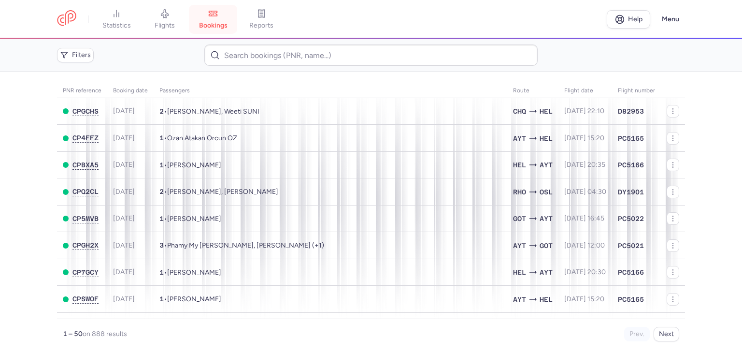
click at [225, 21] on span "bookings" at bounding box center [213, 25] width 29 height 9
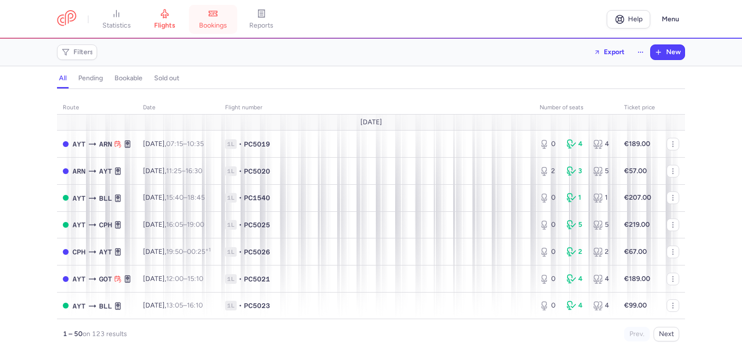
click at [223, 20] on link "bookings" at bounding box center [213, 19] width 48 height 21
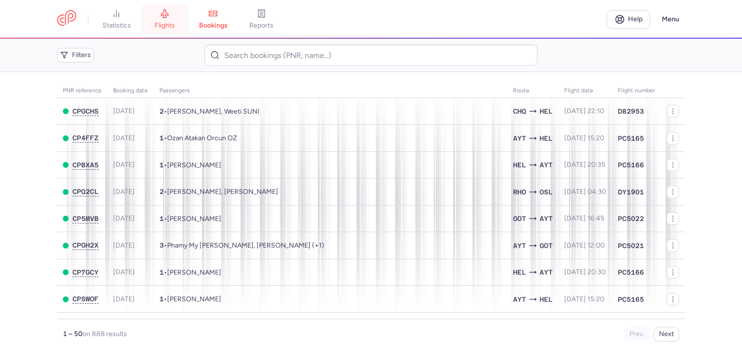
click at [168, 15] on icon at bounding box center [165, 14] width 10 height 10
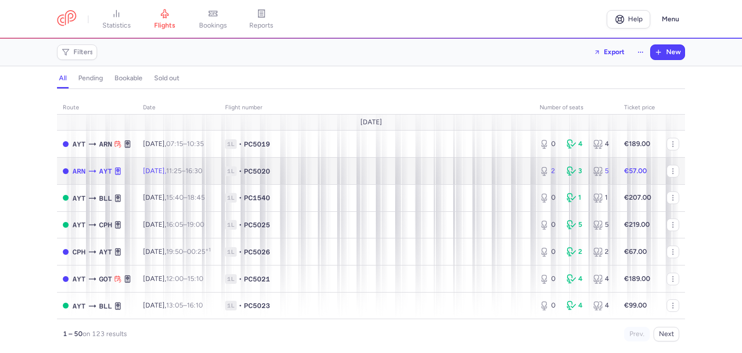
click at [481, 173] on span "1L • PC5020" at bounding box center [376, 171] width 303 height 10
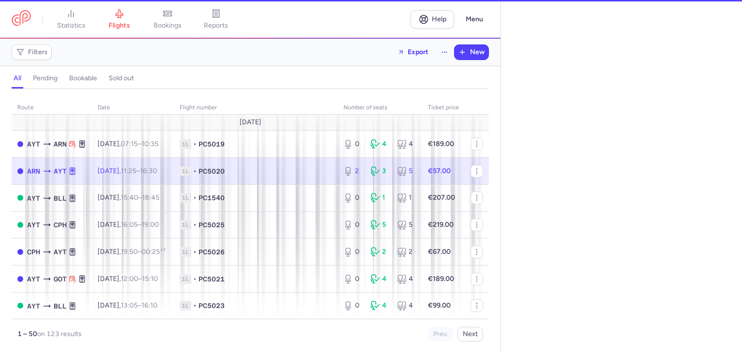
select select "hours"
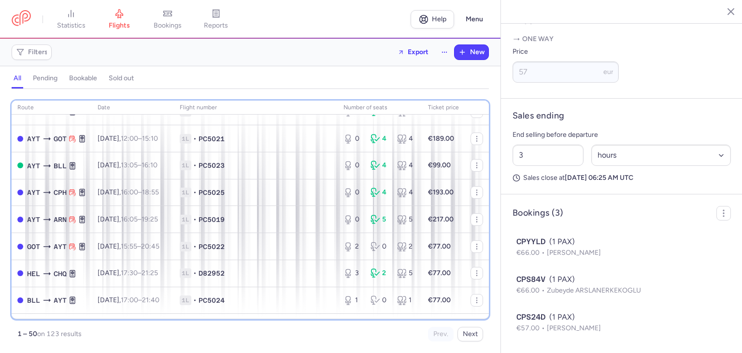
scroll to position [137, 0]
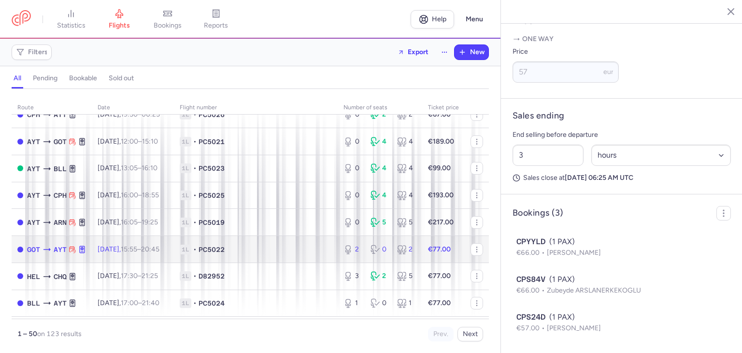
click at [248, 254] on span "1L • PC5022" at bounding box center [256, 250] width 152 height 10
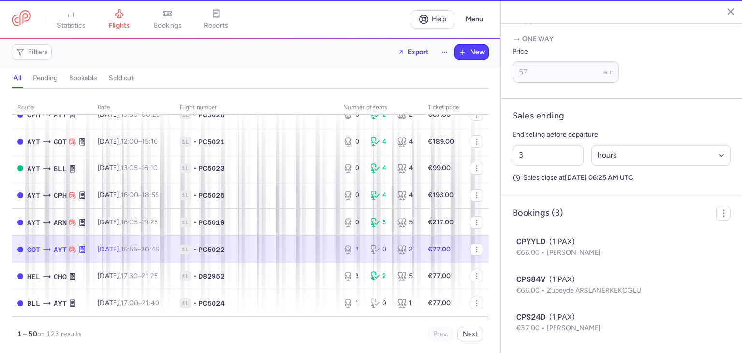
type input "2"
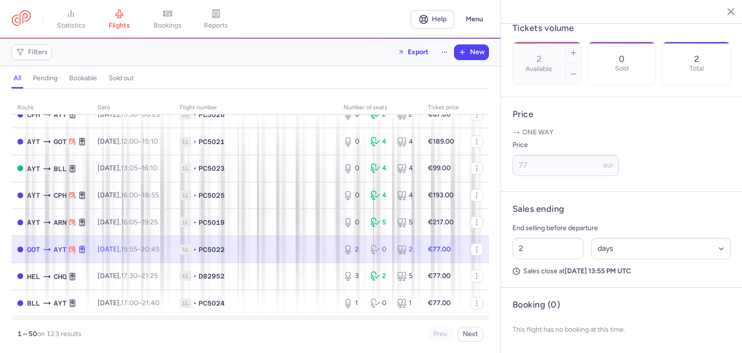
click at [594, 236] on div "2 Select an option hours days" at bounding box center [622, 248] width 226 height 29
click at [615, 254] on select "Select an option hours days" at bounding box center [661, 248] width 140 height 21
select select "hours"
click at [591, 238] on select "Select an option hours days" at bounding box center [661, 248] width 140 height 21
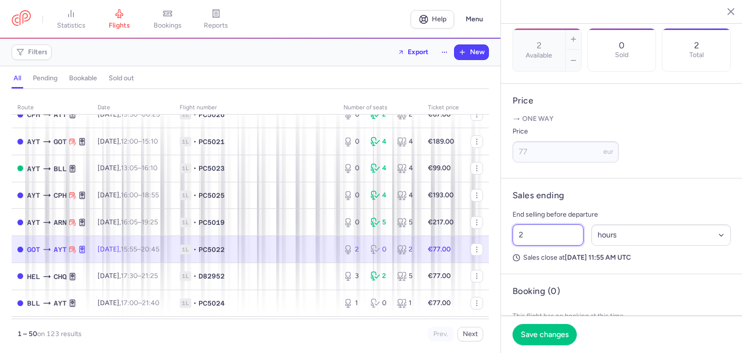
drag, startPoint x: 543, startPoint y: 254, endPoint x: 446, endPoint y: 254, distance: 97.1
click at [447, 254] on div "statistics flights bookings reports Help Menu Filters Export New all pending bo…" at bounding box center [371, 176] width 742 height 353
type input "3"
drag, startPoint x: 562, startPoint y: 333, endPoint x: 533, endPoint y: 325, distance: 30.6
click at [562, 333] on span "Save changes" at bounding box center [545, 334] width 48 height 9
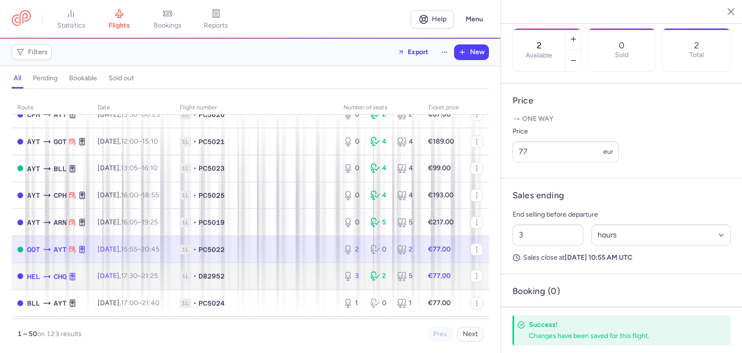
click at [282, 281] on span "1L • D82952" at bounding box center [256, 276] width 152 height 10
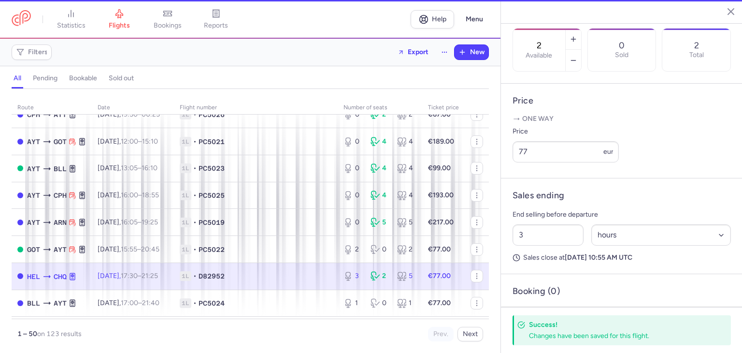
type input "3"
type input "2"
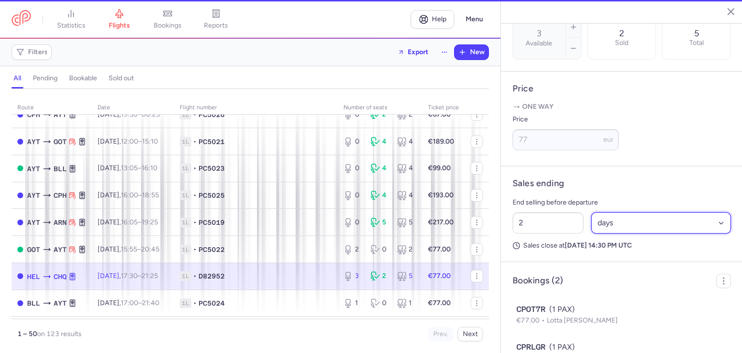
click at [599, 233] on select "Select an option hours days" at bounding box center [661, 222] width 140 height 21
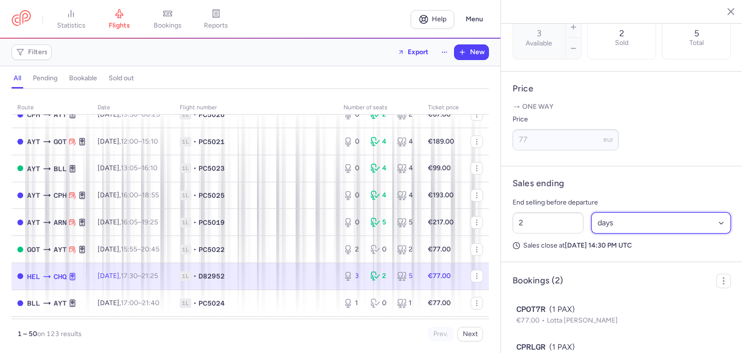
select select "hours"
click at [591, 233] on select "Select an option hours days" at bounding box center [661, 222] width 140 height 21
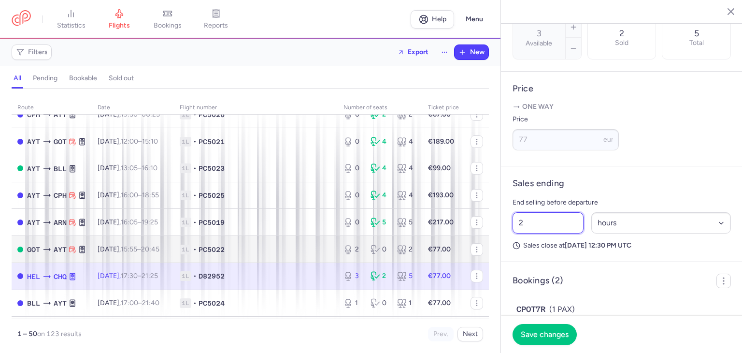
drag, startPoint x: 544, startPoint y: 250, endPoint x: 456, endPoint y: 253, distance: 87.5
click at [460, 253] on div "statistics flights bookings reports Help Menu Filters Export New all pending bo…" at bounding box center [371, 176] width 742 height 353
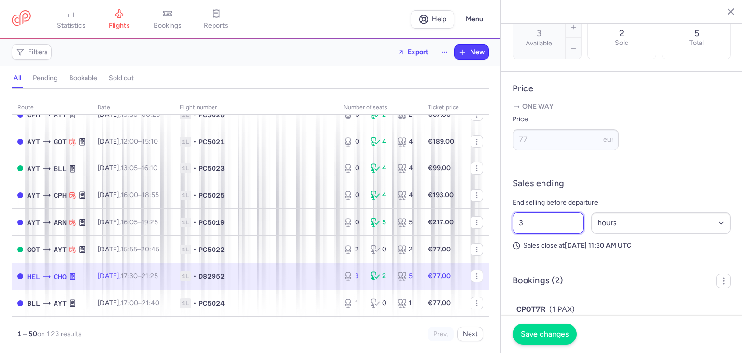
type input "3"
click at [561, 338] on span "Save changes" at bounding box center [545, 334] width 48 height 9
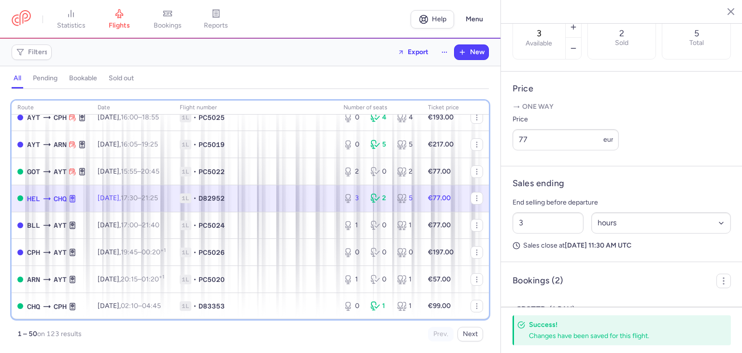
scroll to position [240, 0]
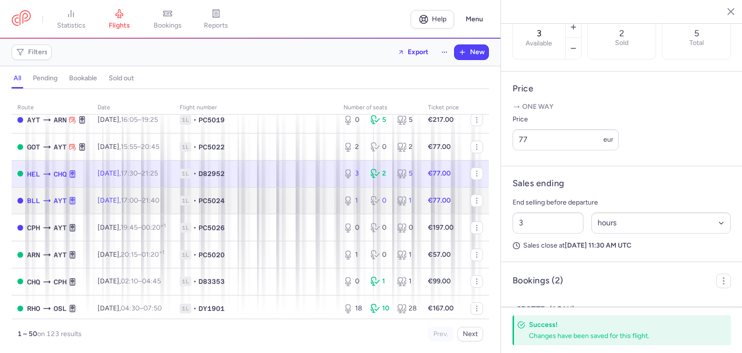
click at [440, 214] on td "€77.00" at bounding box center [443, 200] width 43 height 27
type input "1"
type input "2"
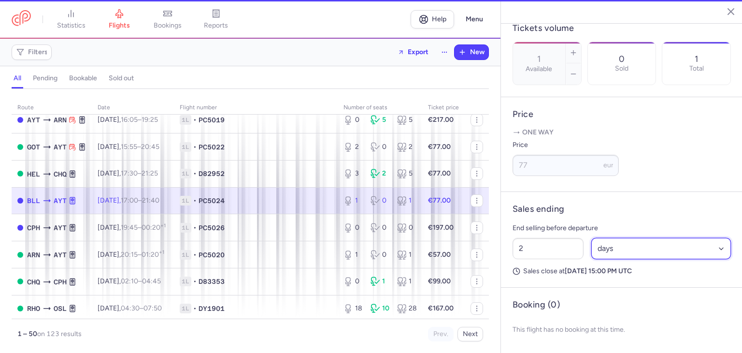
click at [620, 251] on select "Select an option hours days" at bounding box center [661, 248] width 140 height 21
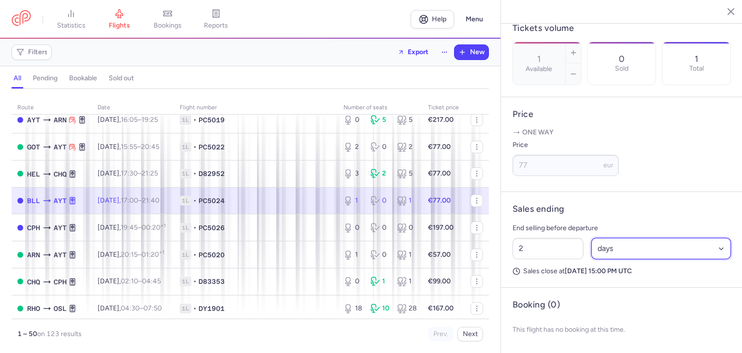
select select "hours"
click at [591, 238] on select "Select an option hours days" at bounding box center [661, 248] width 140 height 21
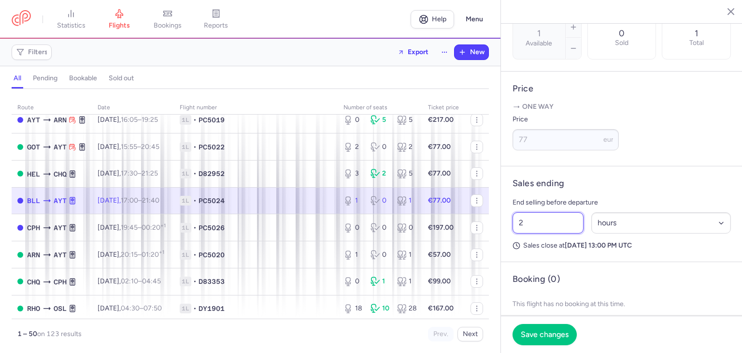
click at [502, 251] on article "Sales ending End selling before departure 2 Select an option hours days Sales c…" at bounding box center [622, 214] width 242 height 96
type input "3"
click at [543, 335] on span "Save changes" at bounding box center [545, 334] width 48 height 9
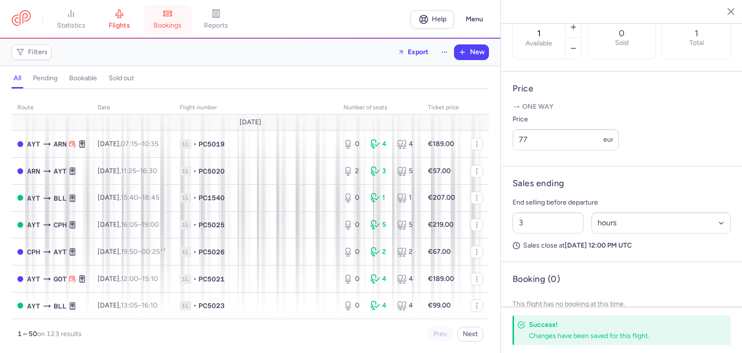
click at [170, 24] on span "bookings" at bounding box center [168, 25] width 28 height 9
